Goal: Find specific page/section: Find specific page/section

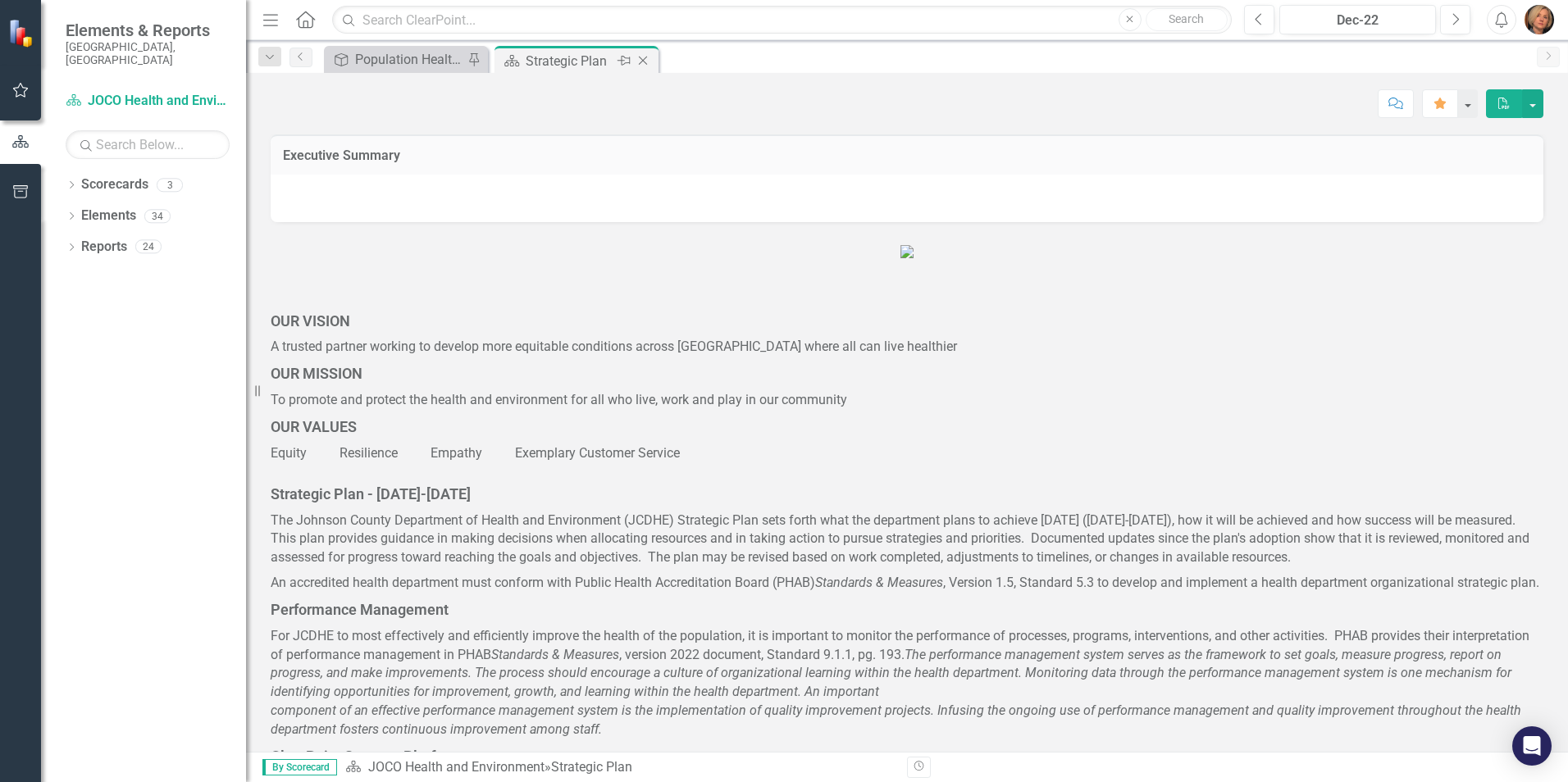
click at [551, 67] on div "Strategic Plan" at bounding box center [569, 62] width 88 height 21
click at [128, 175] on link "Scorecards" at bounding box center [115, 185] width 68 height 19
click at [71, 182] on icon "Dropdown" at bounding box center [71, 186] width 11 height 9
click at [81, 211] on icon "Dropdown" at bounding box center [80, 215] width 12 height 10
click at [144, 238] on link "DHE Strategic Scorecard-Current Year's Plan" at bounding box center [176, 247] width 140 height 19
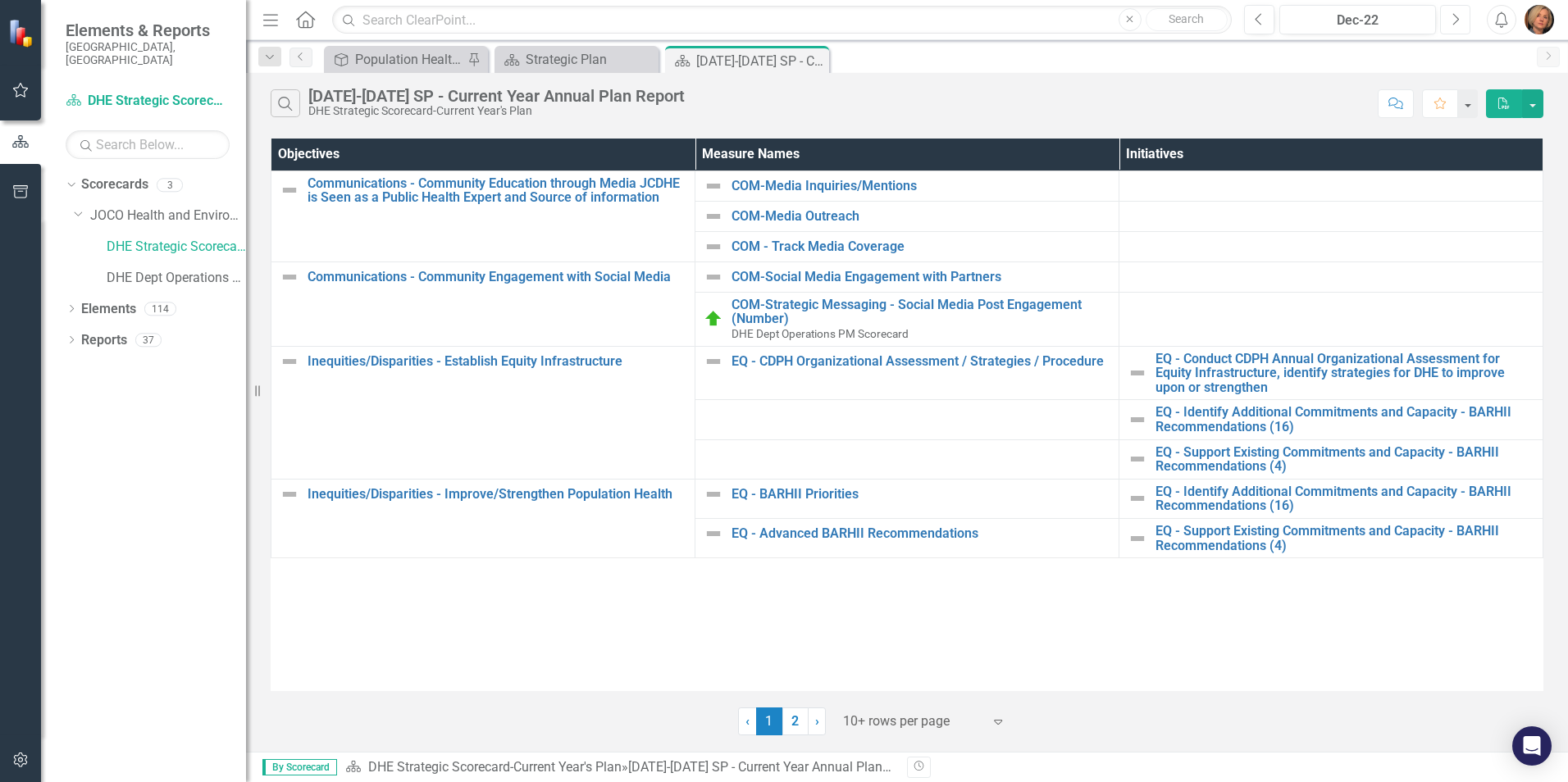
click at [1450, 20] on icon "Next" at bounding box center [1454, 19] width 9 height 15
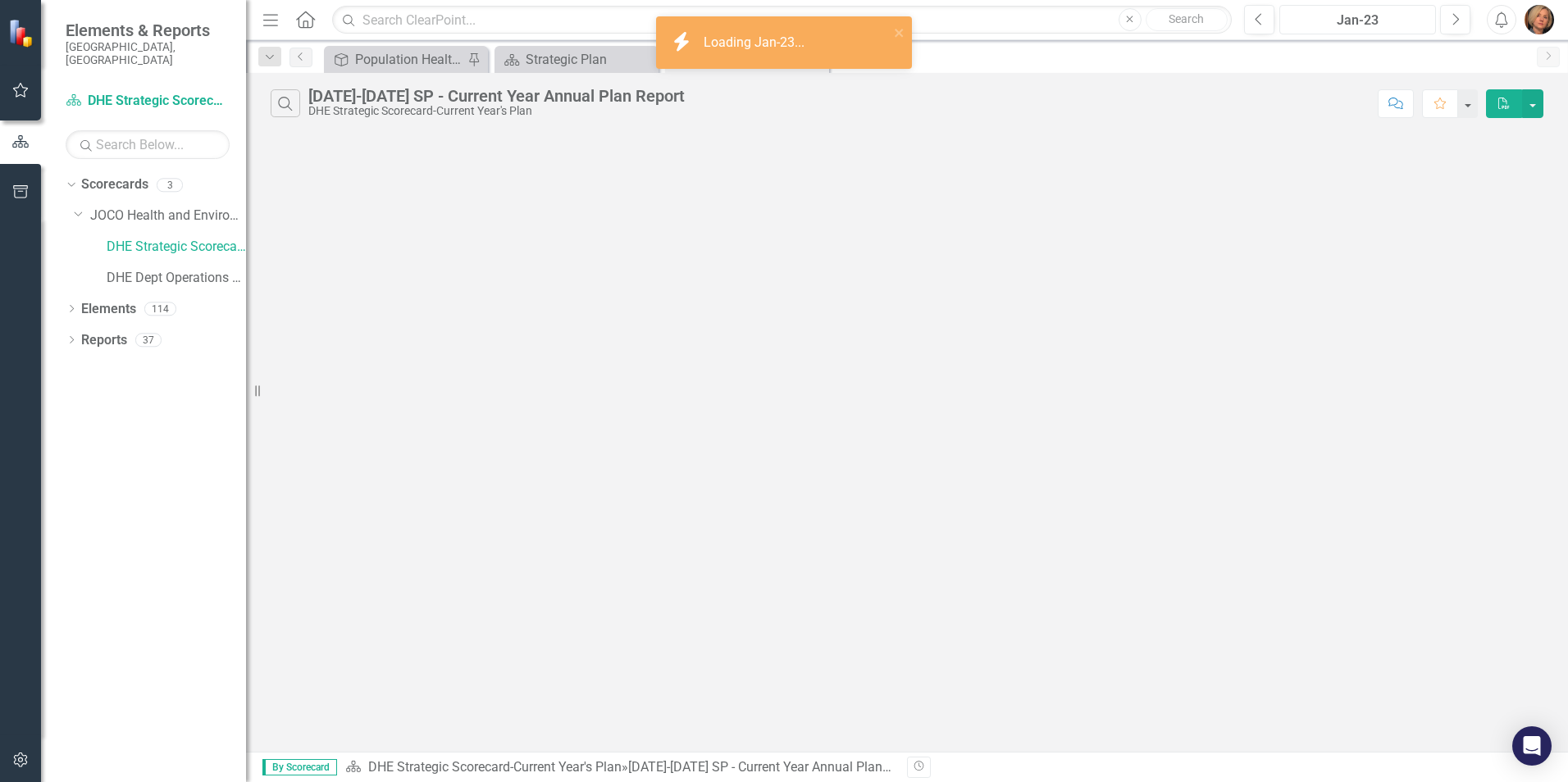
click at [1413, 23] on div "Jan-23" at bounding box center [1356, 20] width 145 height 20
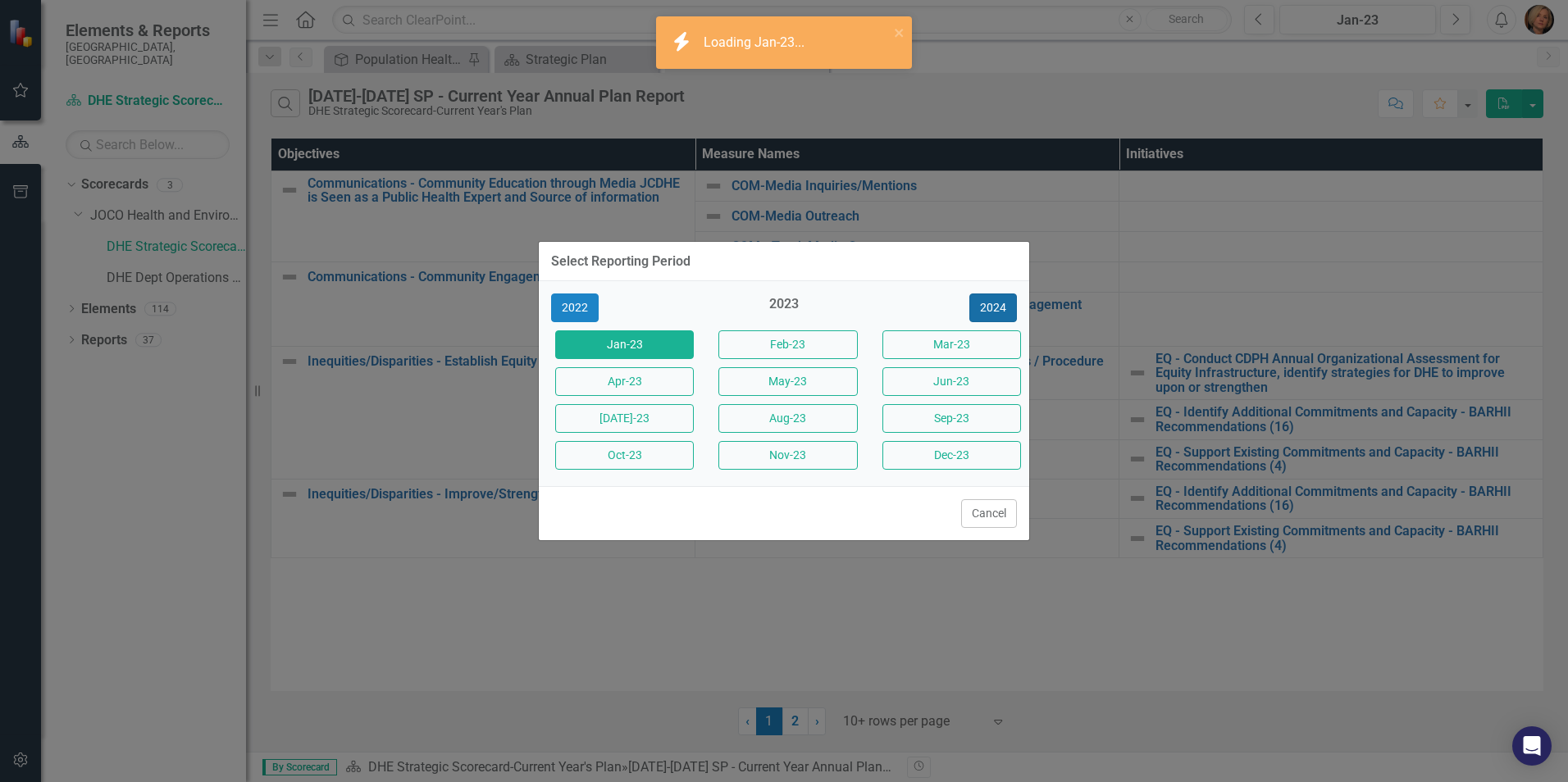
click at [1005, 306] on button "2024" at bounding box center [992, 307] width 48 height 29
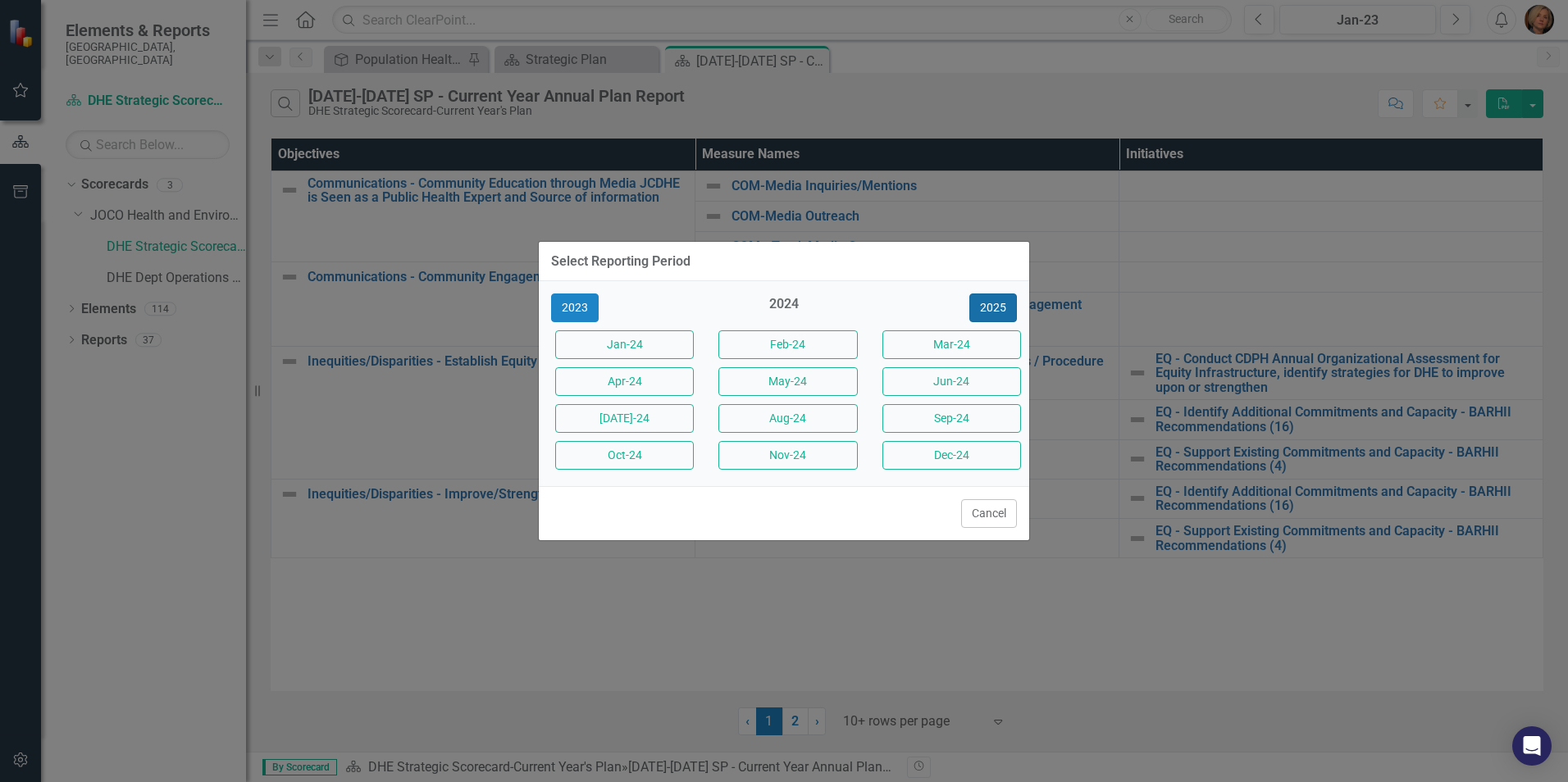
click at [1005, 303] on button "2025" at bounding box center [992, 307] width 48 height 29
click at [762, 420] on button "Aug-25" at bounding box center [787, 418] width 139 height 29
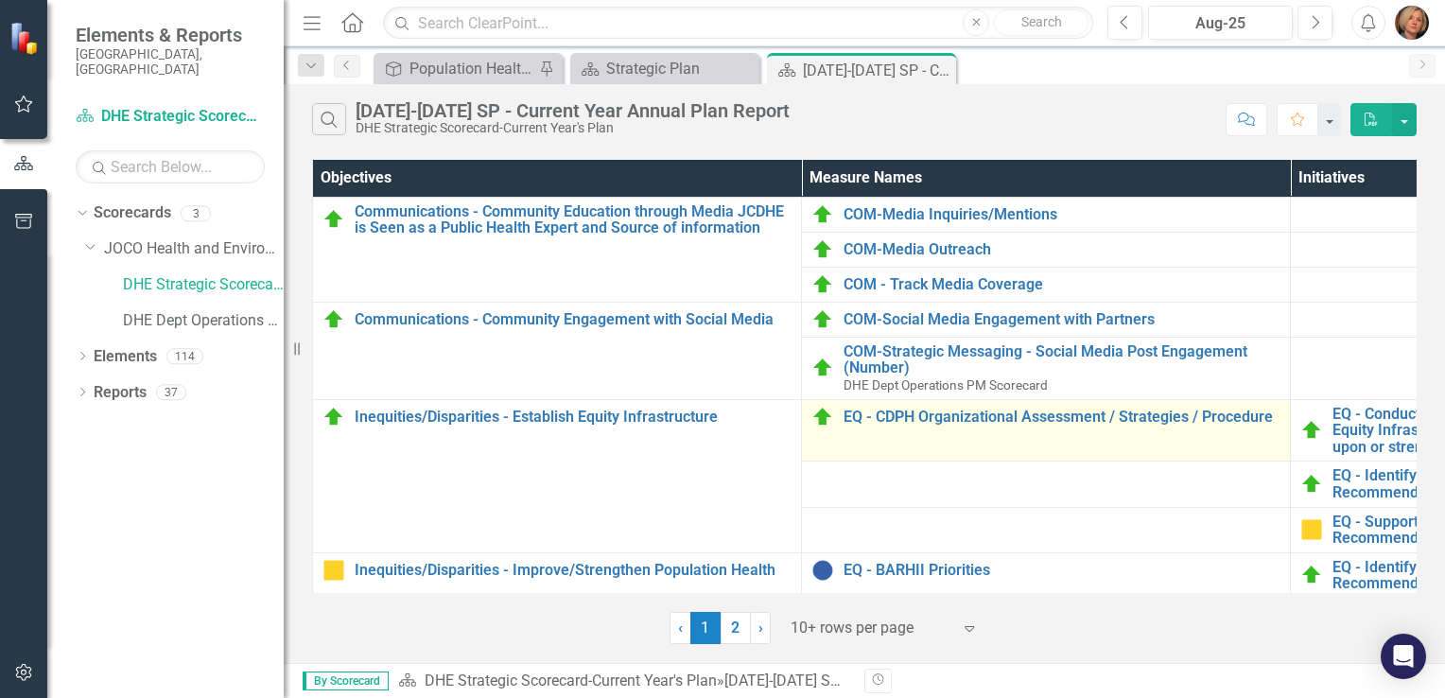
click at [1225, 441] on td "EQ - CDPH Organizational Assessment / Strategies / Procedure Edit Edit Measure …" at bounding box center [1046, 430] width 489 height 62
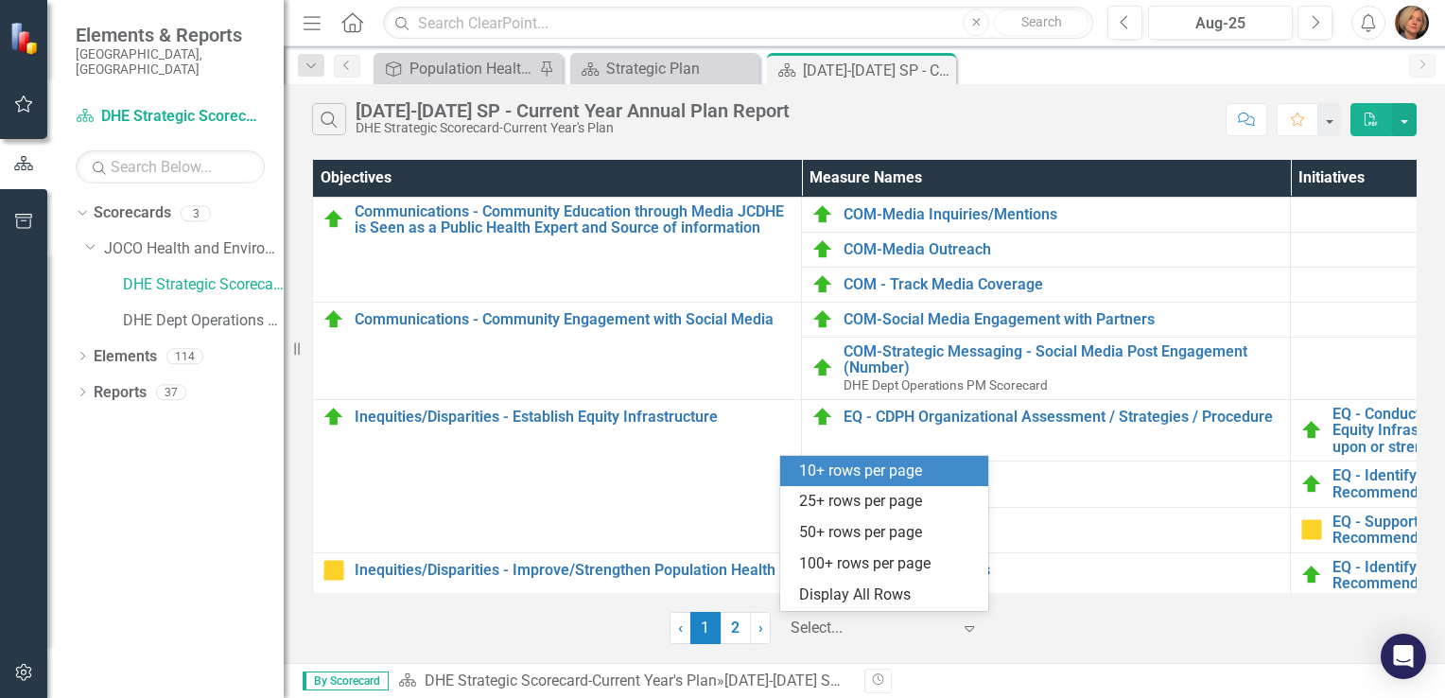
click at [875, 632] on div at bounding box center [870, 628] width 161 height 26
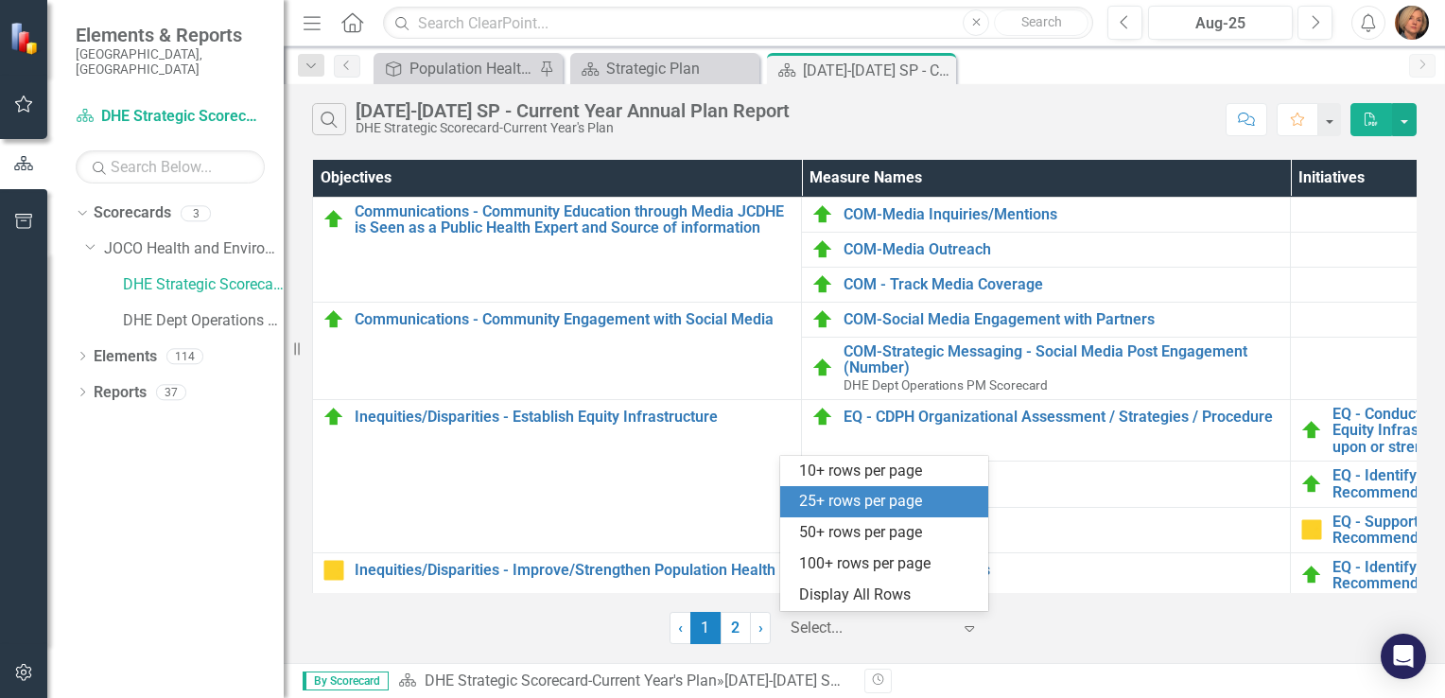
click at [876, 504] on div "25+ rows per page" at bounding box center [888, 502] width 178 height 22
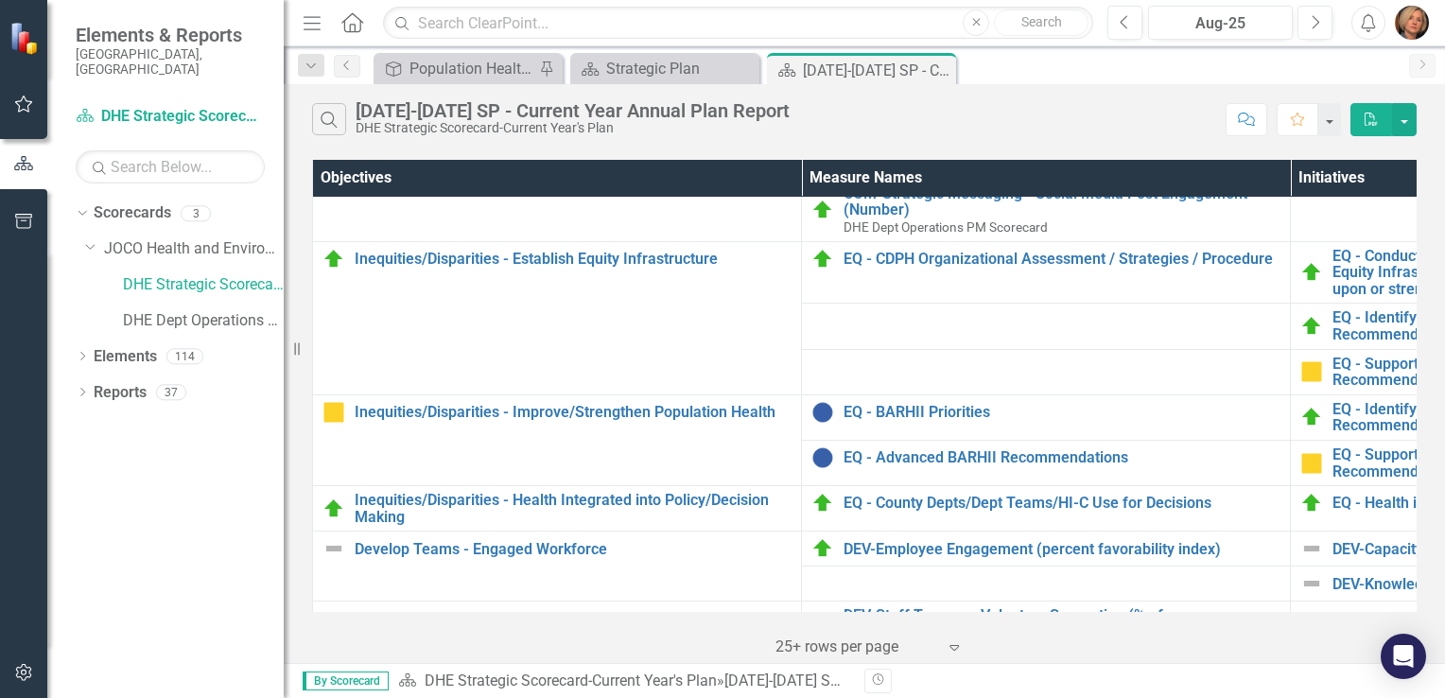
scroll to position [157, 0]
drag, startPoint x: 295, startPoint y: 353, endPoint x: 95, endPoint y: 350, distance: 200.4
click at [95, 350] on div "Elements & Reports [GEOGRAPHIC_DATA], [GEOGRAPHIC_DATA] Scorecard DHE Strategic…" at bounding box center [142, 349] width 284 height 698
